Goal: Task Accomplishment & Management: Manage account settings

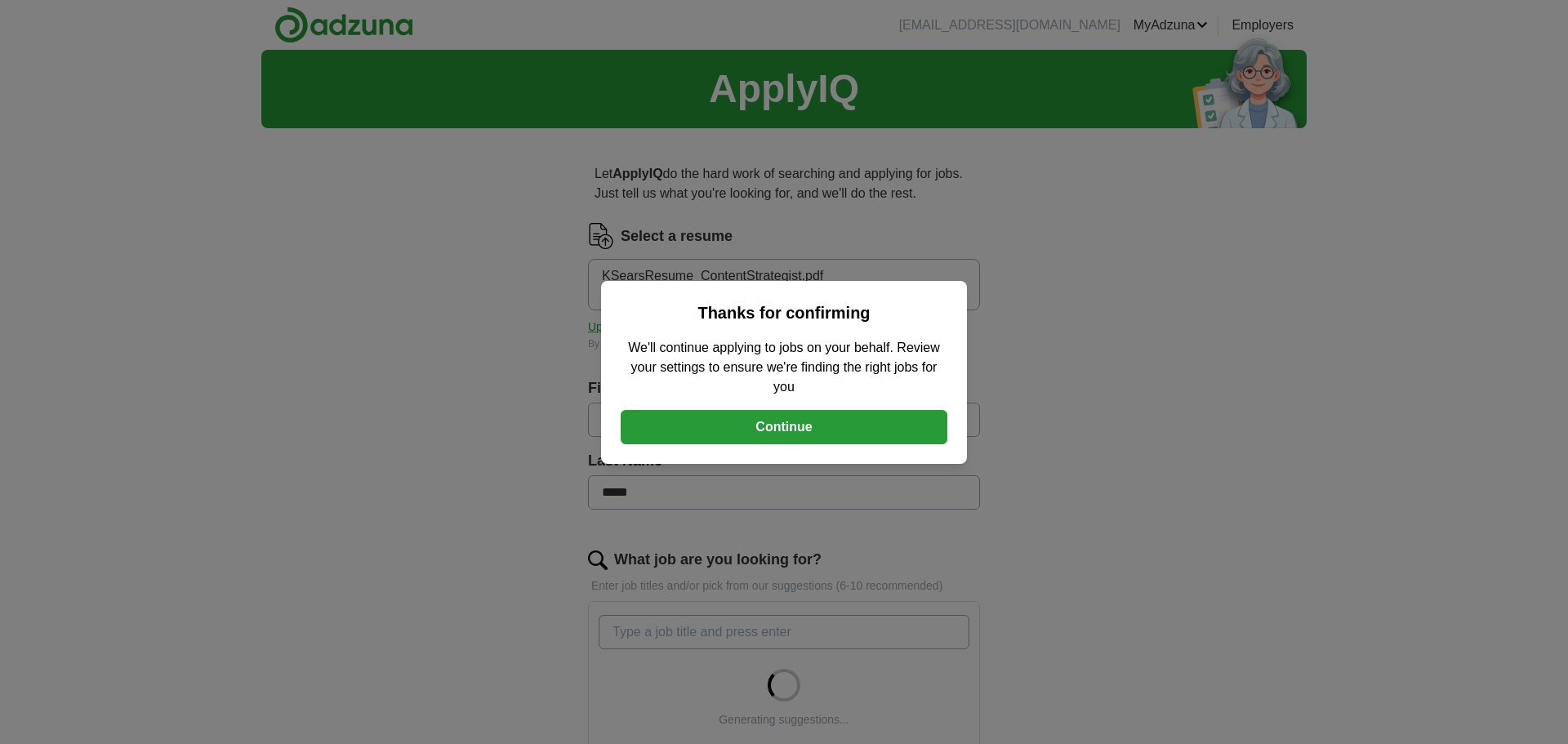
click at [784, 426] on button "Continue" at bounding box center [784, 427] width 326 height 34
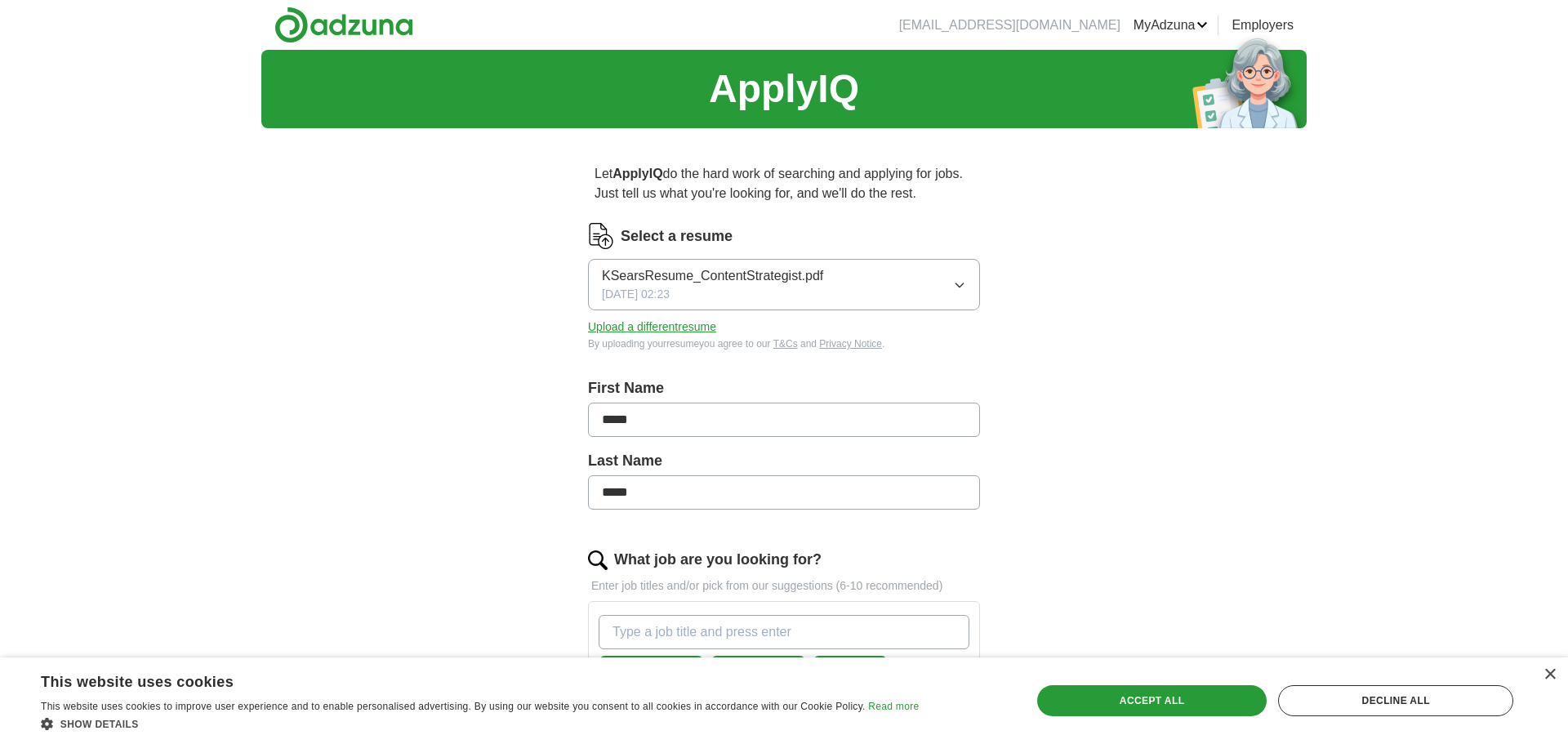
click at [956, 289] on icon "button" at bounding box center [960, 285] width 13 height 13
click at [680, 324] on button "Upload a different resume" at bounding box center [652, 327] width 128 height 17
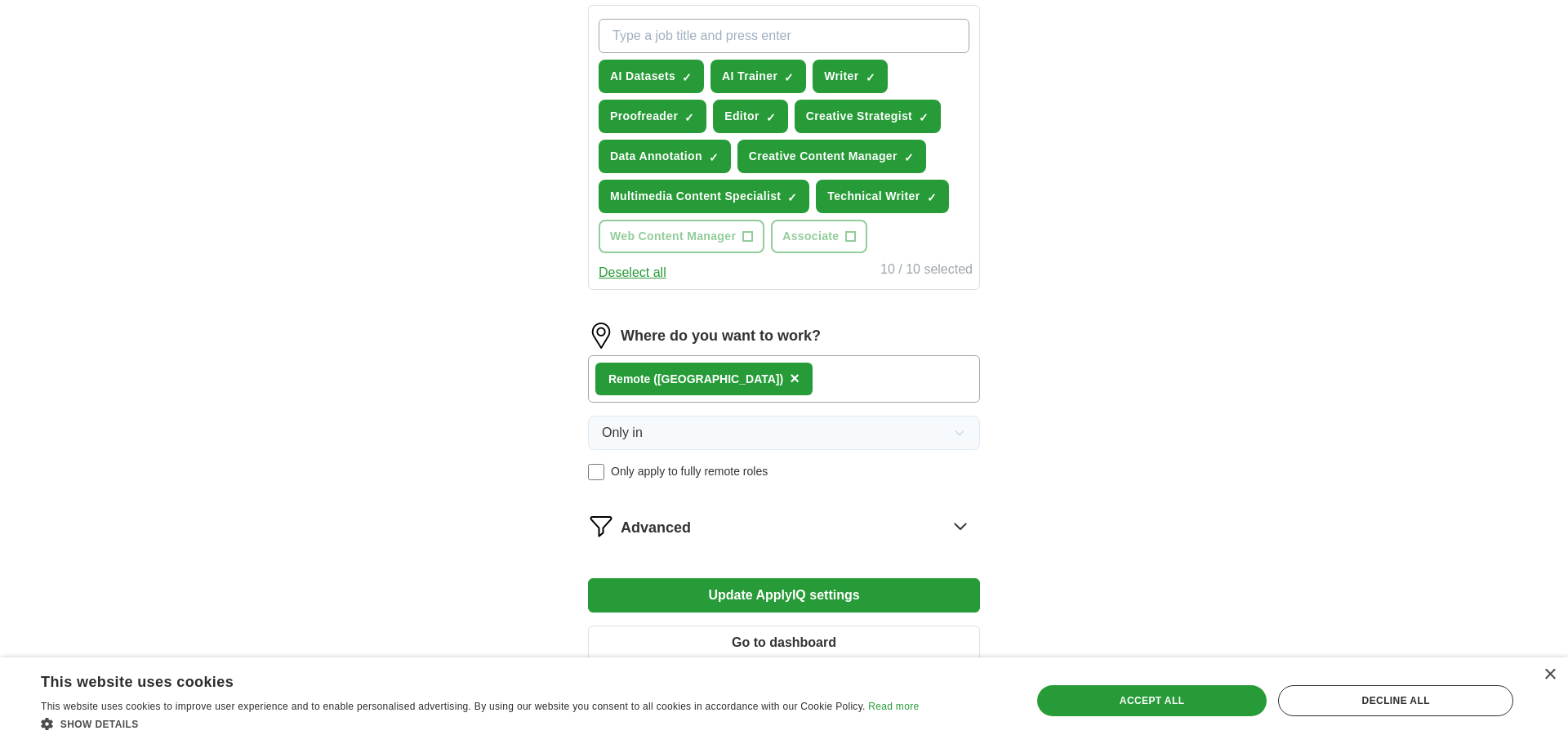
scroll to position [626, 0]
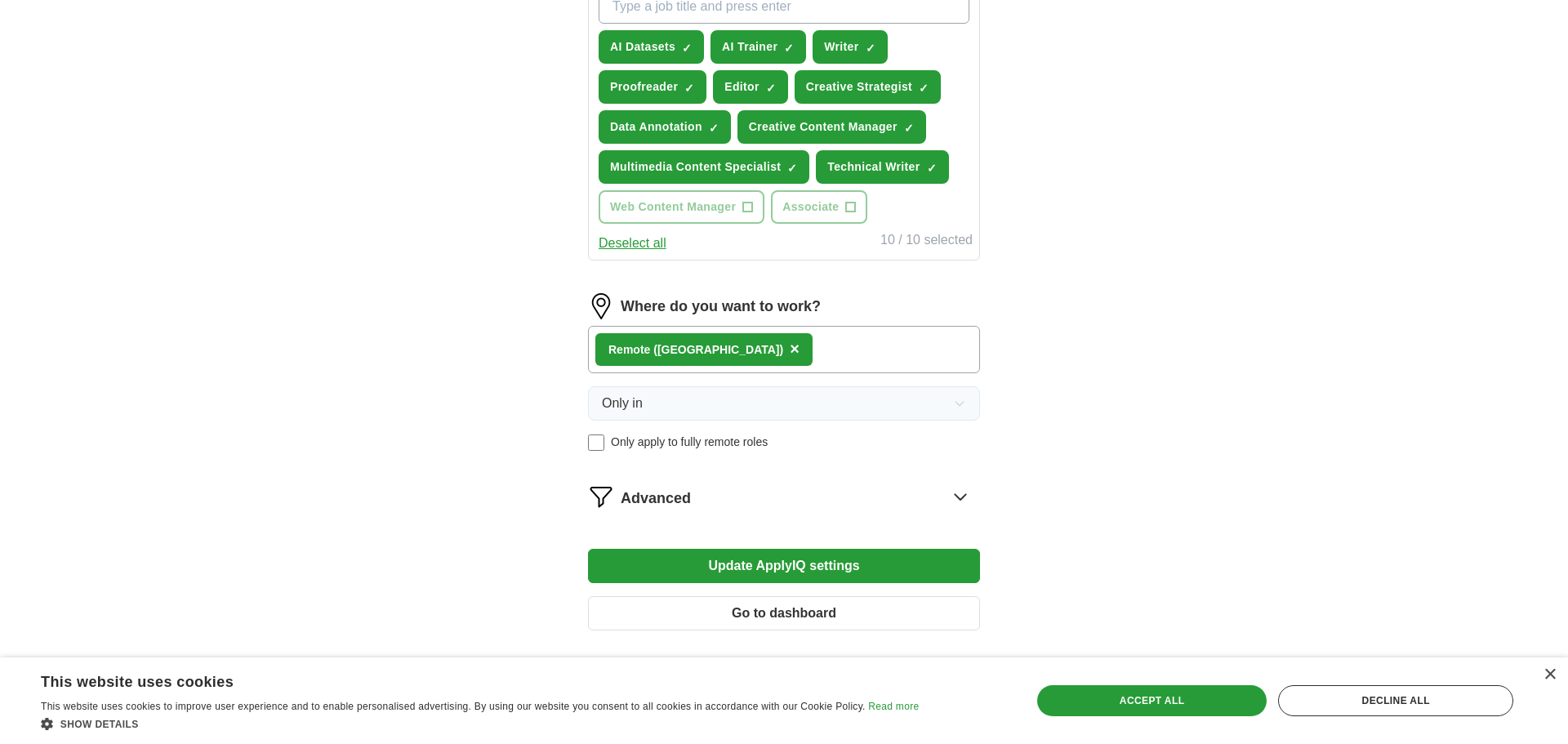
click at [765, 352] on div "Remote ([GEOGRAPHIC_DATA]) ×" at bounding box center [784, 349] width 392 height 47
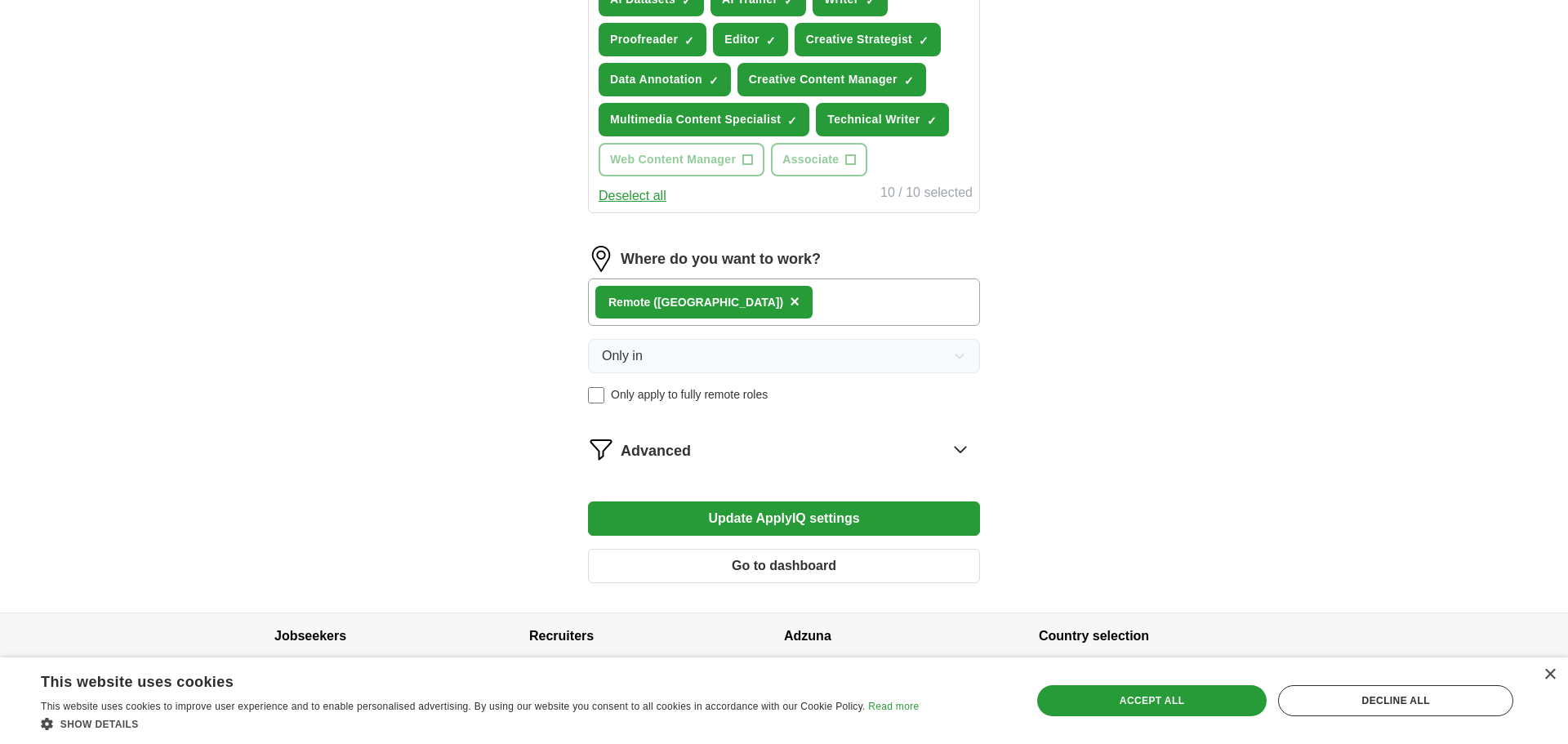
scroll to position [708, 0]
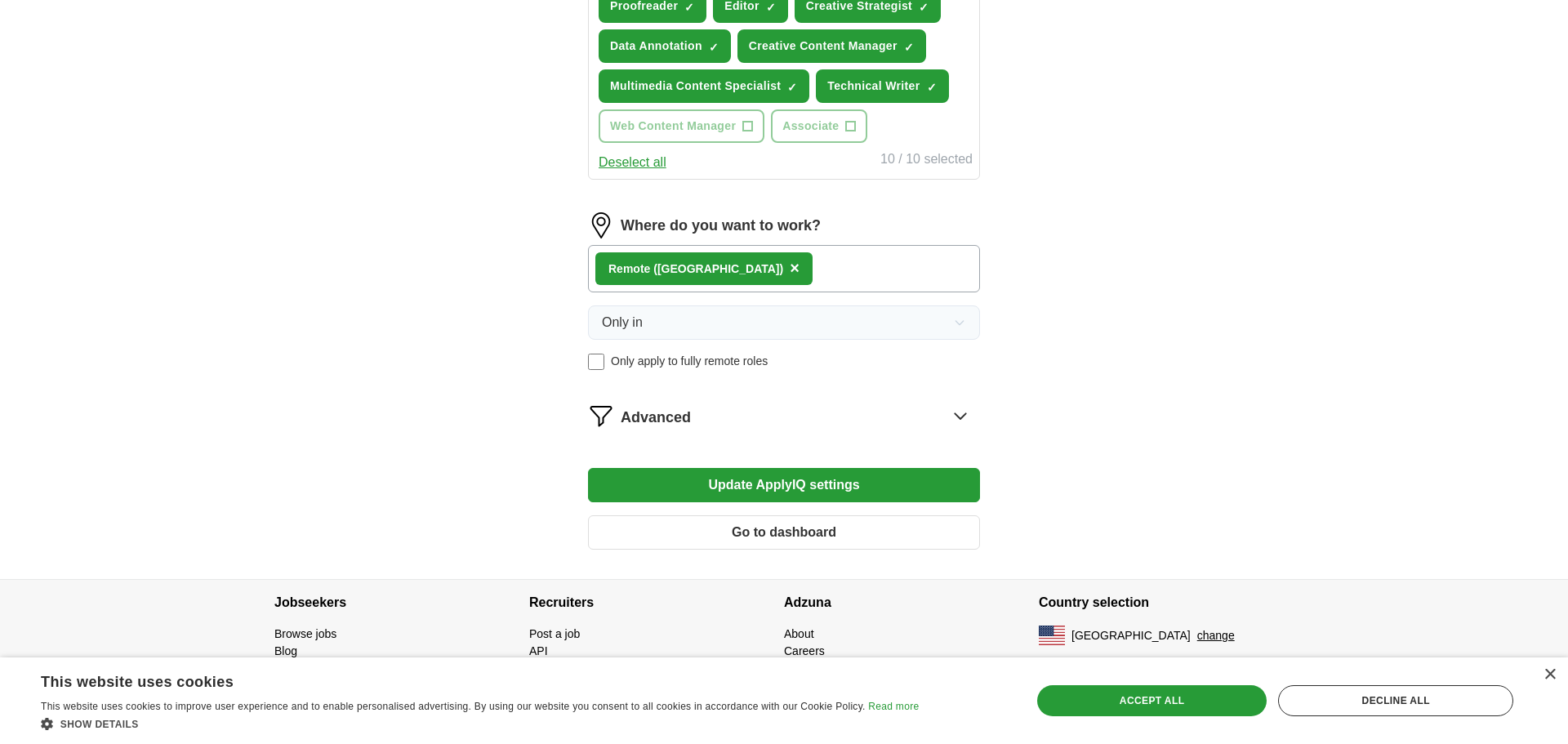
click at [788, 426] on div "Advanced" at bounding box center [800, 416] width 359 height 27
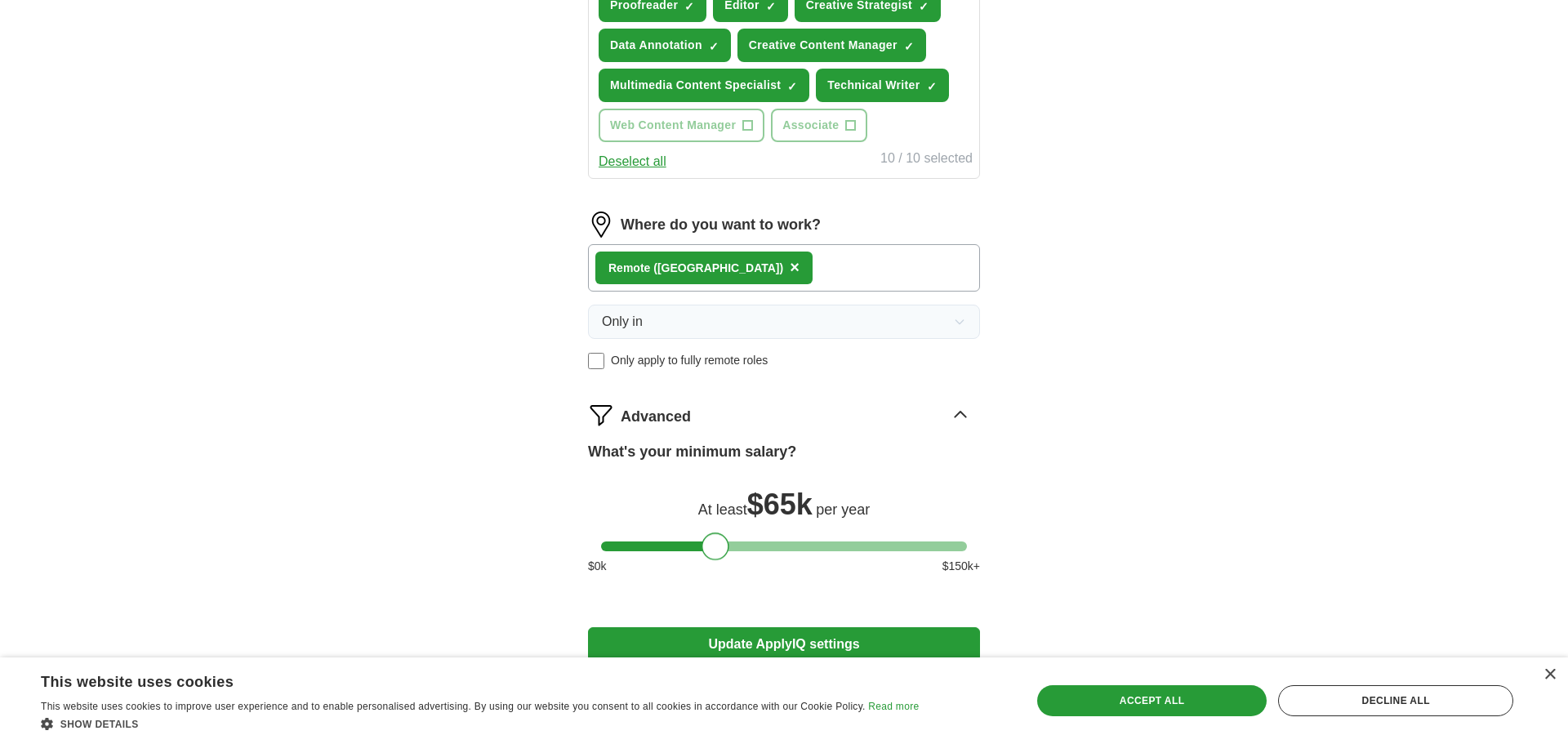
drag, startPoint x: 682, startPoint y: 548, endPoint x: 716, endPoint y: 552, distance: 34.2
click at [716, 552] on div at bounding box center [716, 547] width 28 height 28
click at [852, 640] on button "Update ApplyIQ settings" at bounding box center [784, 644] width 392 height 34
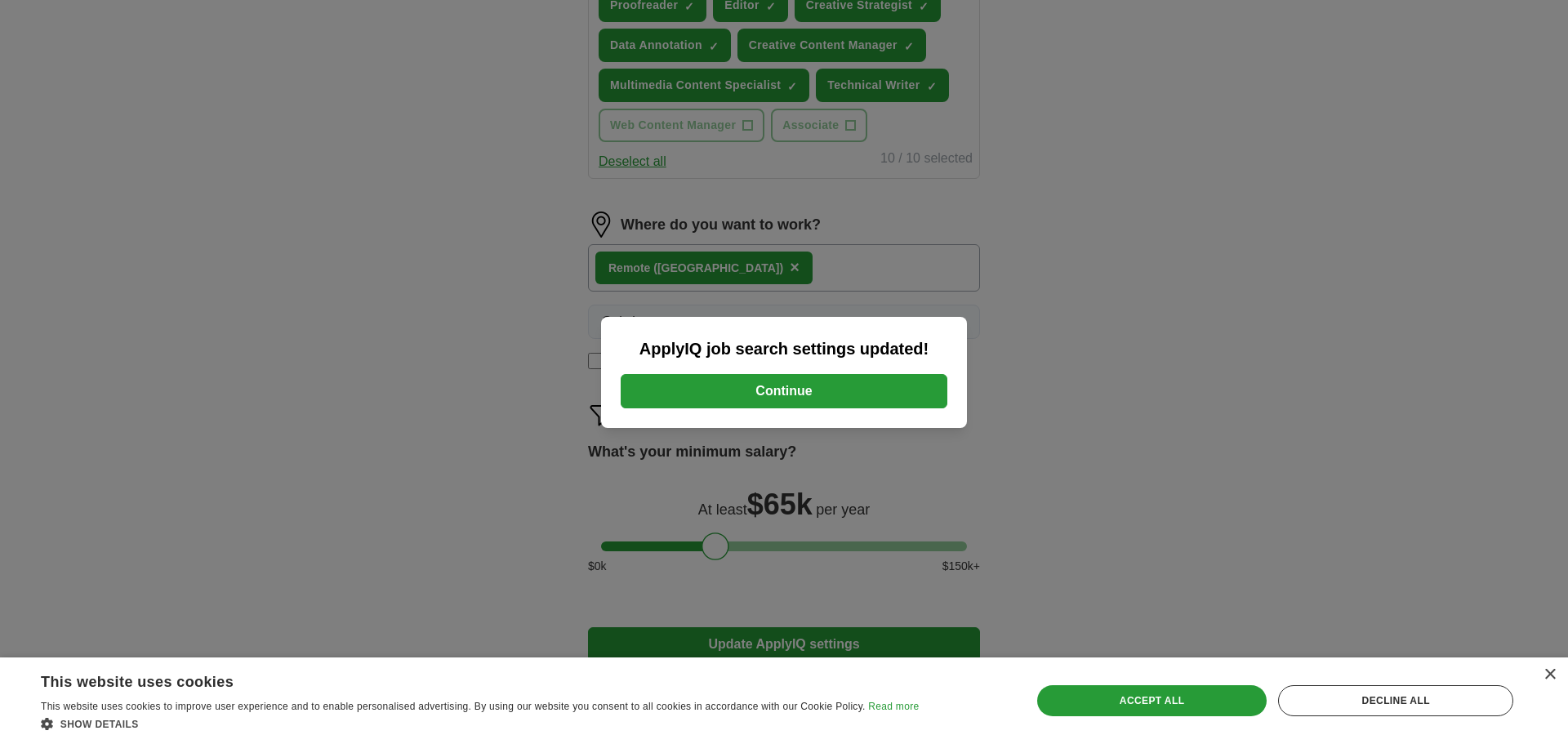
click at [833, 384] on button "Continue" at bounding box center [784, 391] width 326 height 34
